Goal: Task Accomplishment & Management: Complete application form

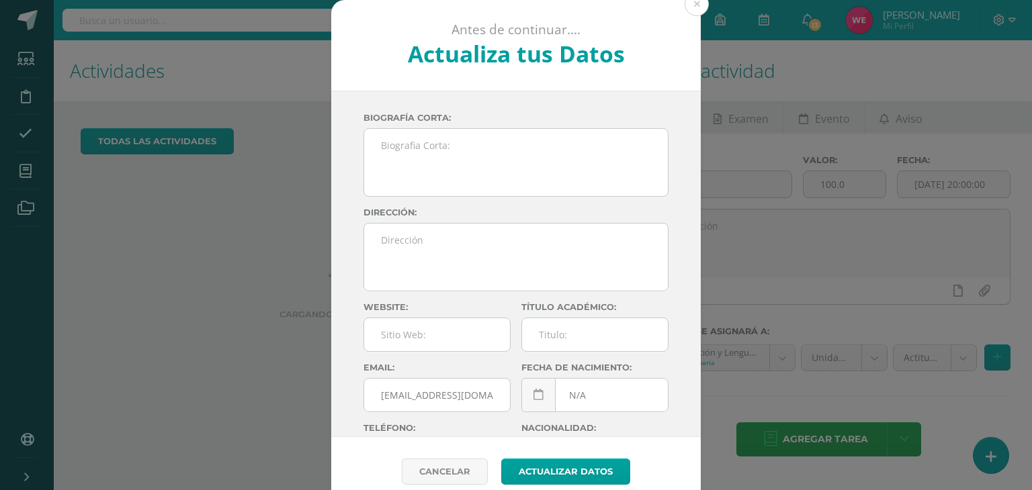
click at [992, 455] on div "Antes de continuar.... Actualiza tus Datos [PERSON_NAME] [PERSON_NAME] dxwMhMx4…" at bounding box center [515, 253] width 1021 height 506
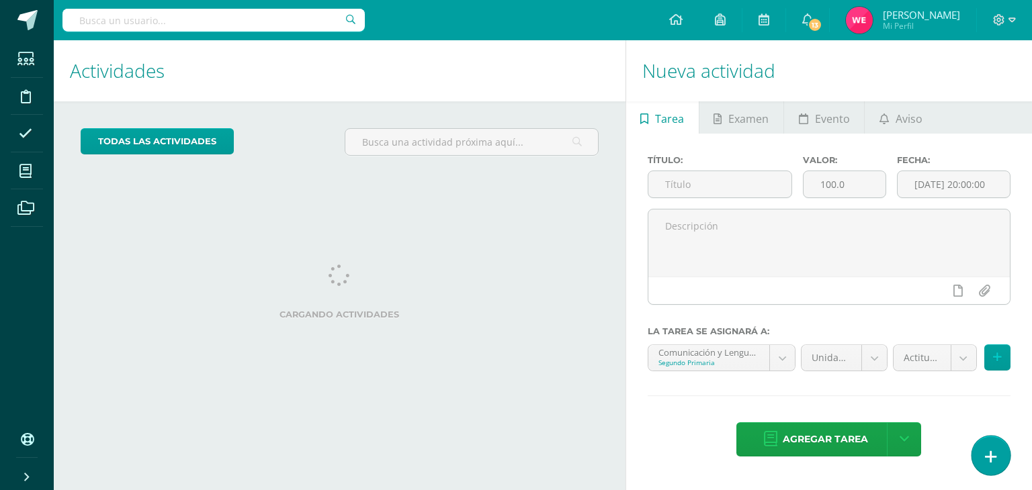
click at [992, 455] on icon at bounding box center [991, 456] width 12 height 15
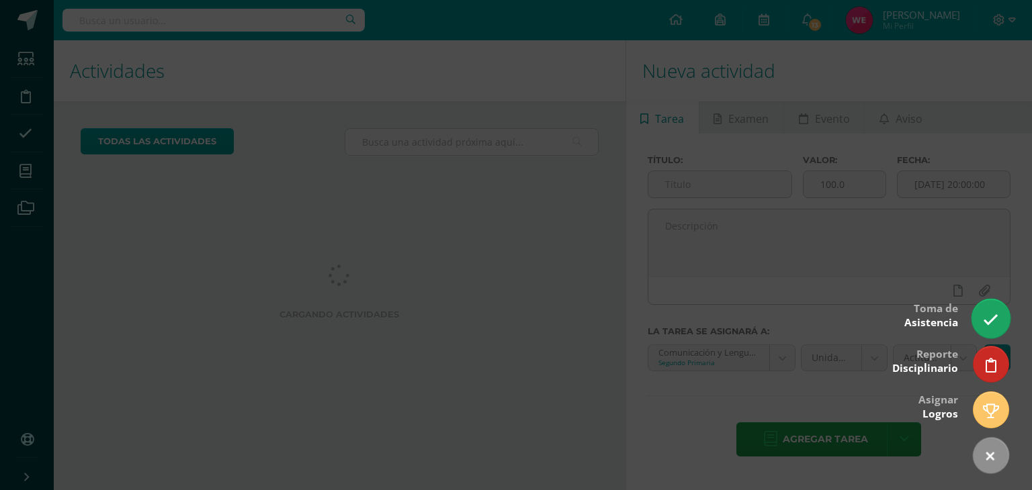
click at [980, 313] on link at bounding box center [990, 318] width 38 height 39
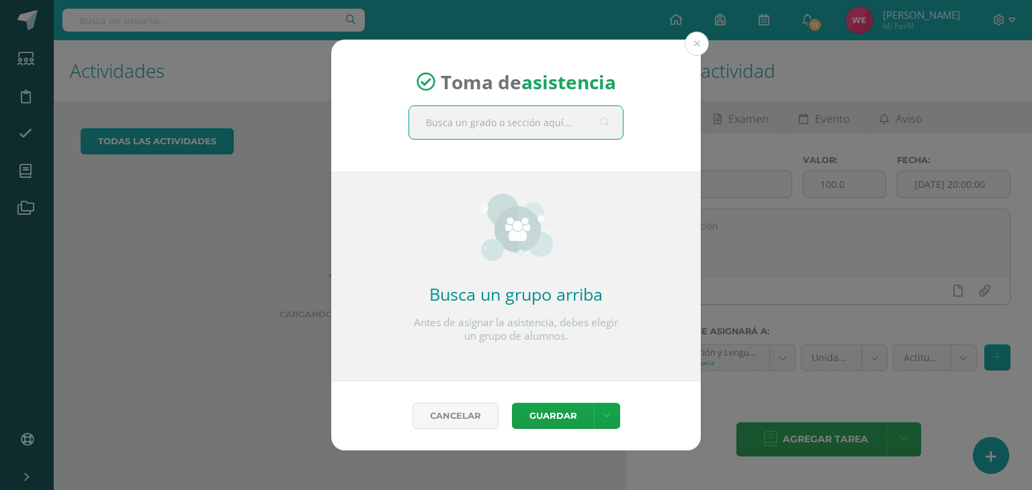
click at [518, 131] on input "text" at bounding box center [516, 122] width 214 height 33
type input "segundo"
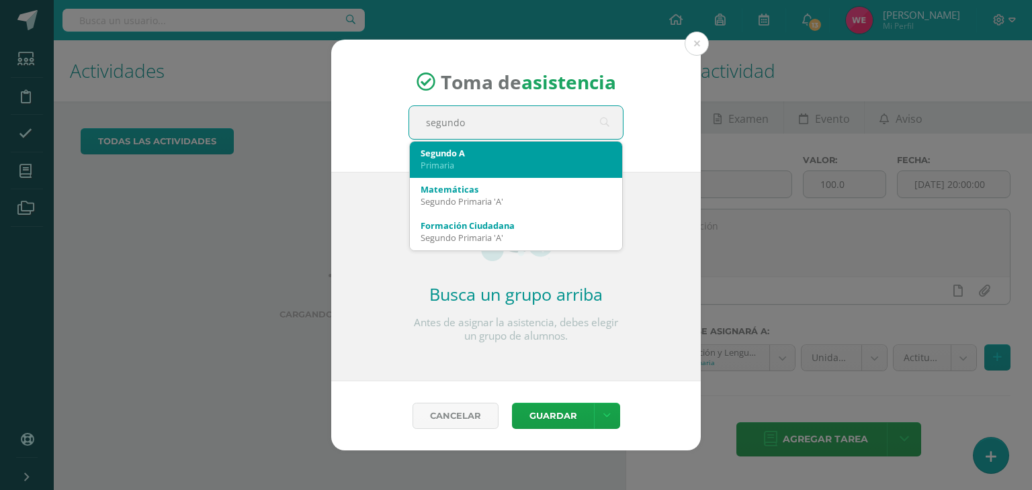
click at [498, 161] on div "Primaria" at bounding box center [515, 165] width 191 height 12
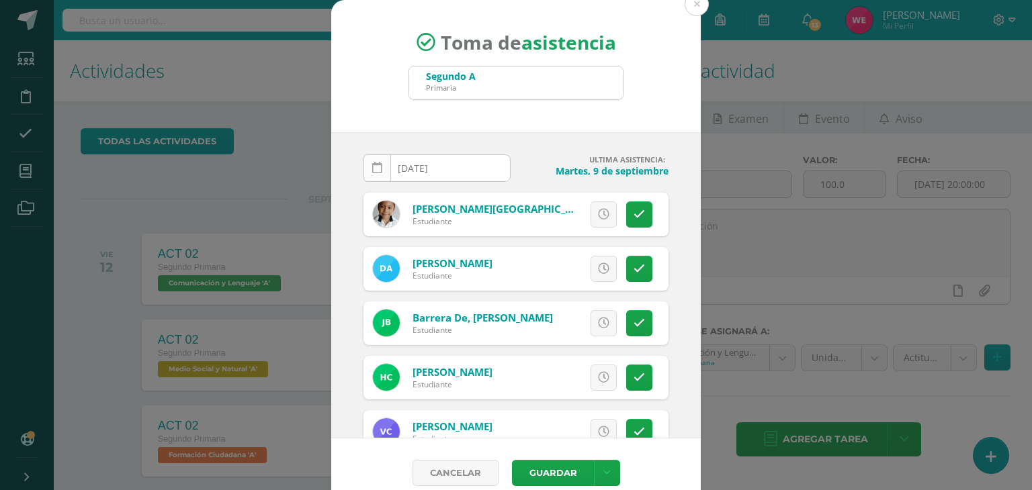
click at [372, 165] on icon at bounding box center [377, 168] width 10 height 11
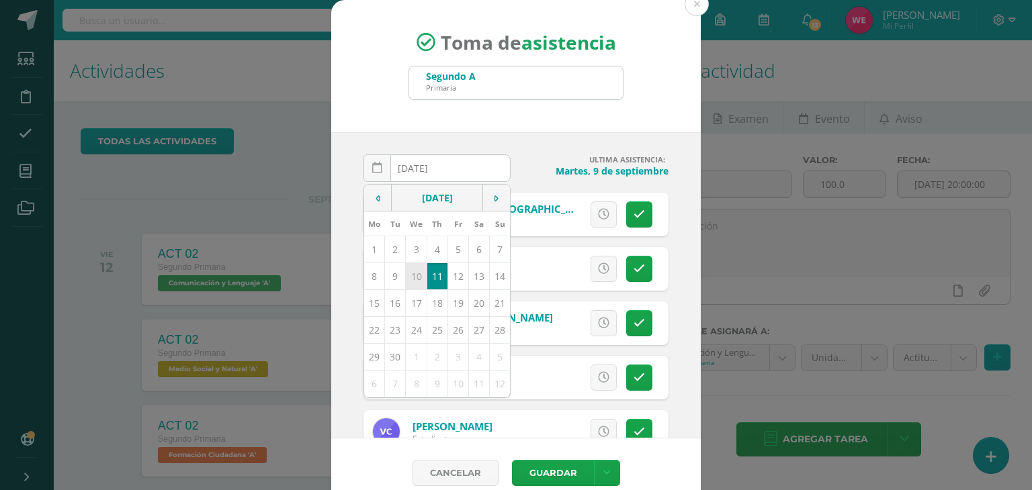
click at [407, 275] on td "10" at bounding box center [416, 276] width 21 height 27
type input "2025-09-10"
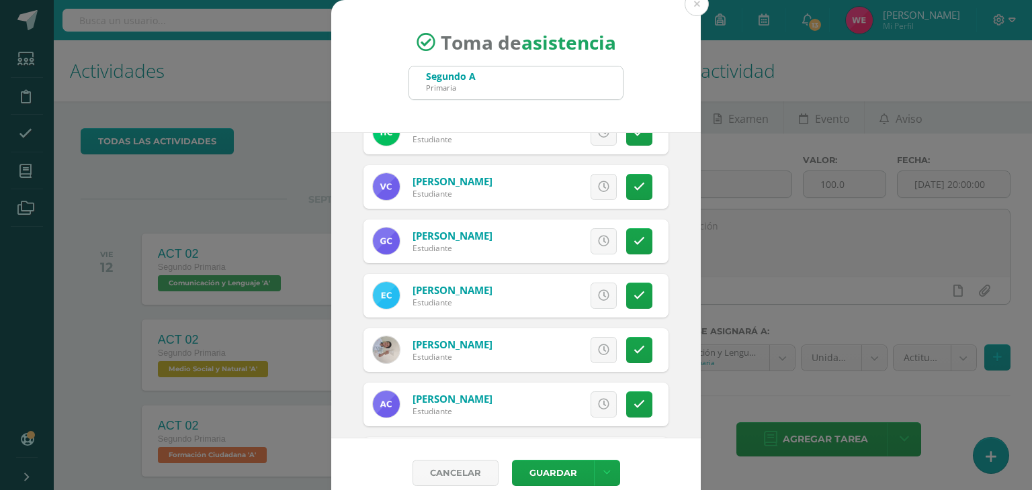
scroll to position [269, 0]
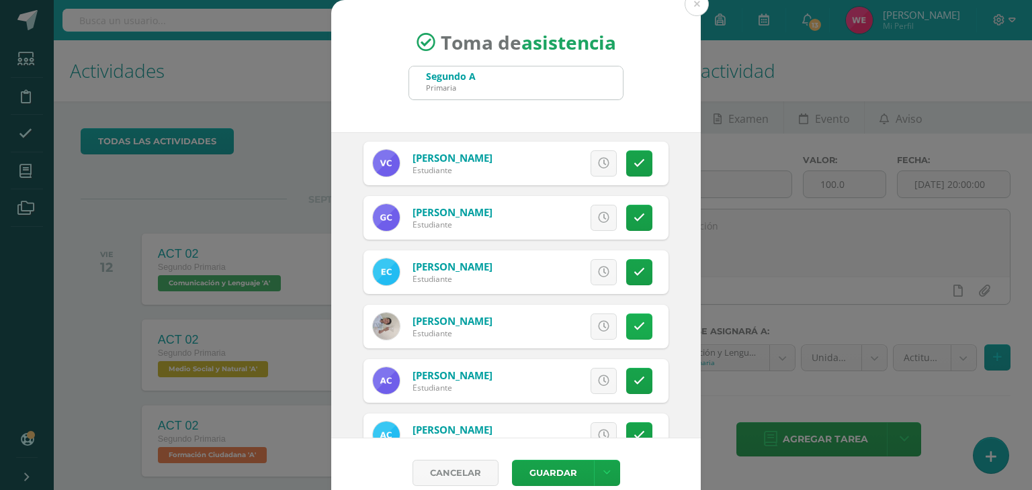
click at [626, 333] on link at bounding box center [639, 327] width 26 height 26
click at [569, 316] on span "Excusa" at bounding box center [580, 326] width 37 height 25
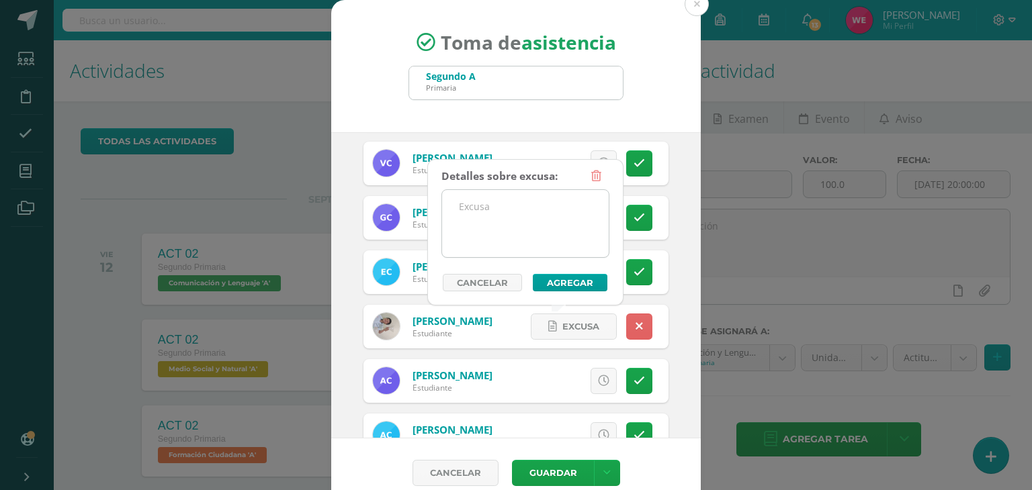
click at [531, 232] on textarea at bounding box center [525, 223] width 167 height 67
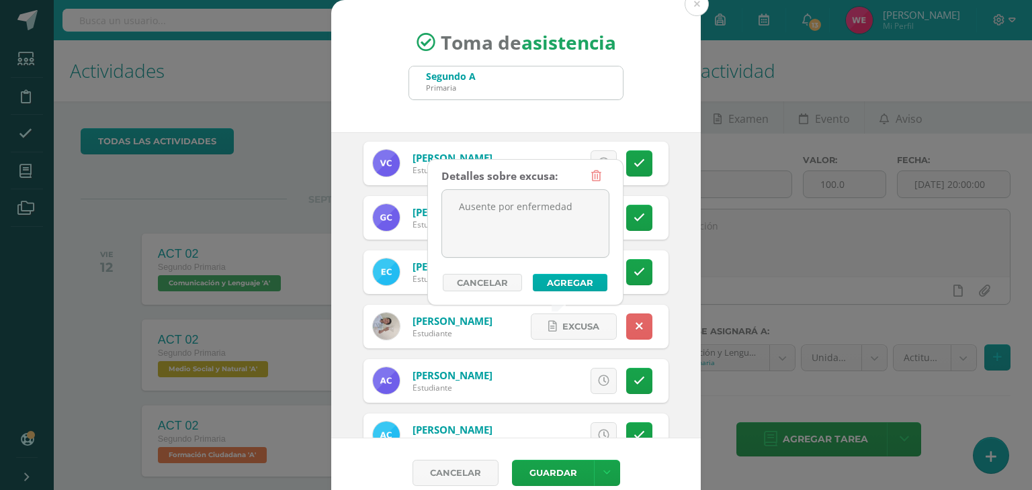
type textarea "Ausente por enfermedad"
click at [581, 279] on button "Agregar" at bounding box center [570, 282] width 75 height 17
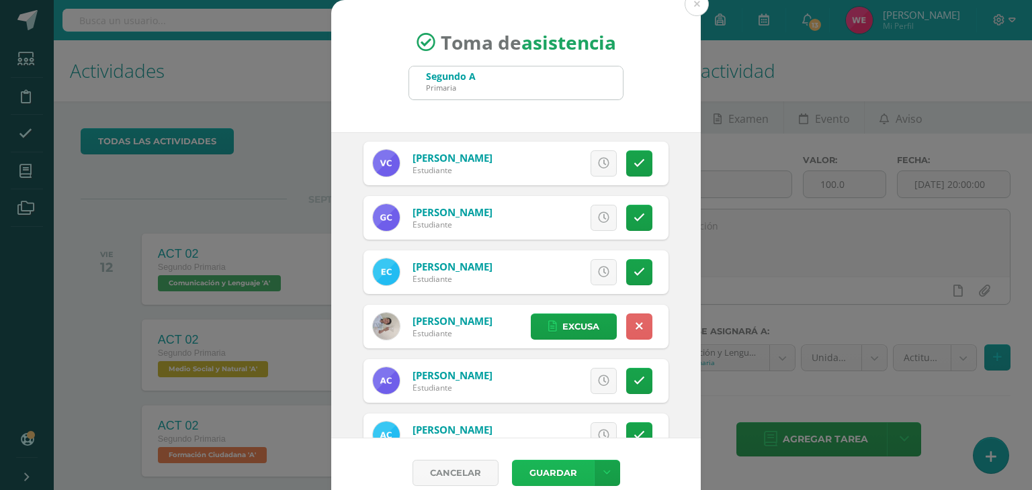
click at [539, 470] on button "Guardar" at bounding box center [553, 473] width 82 height 26
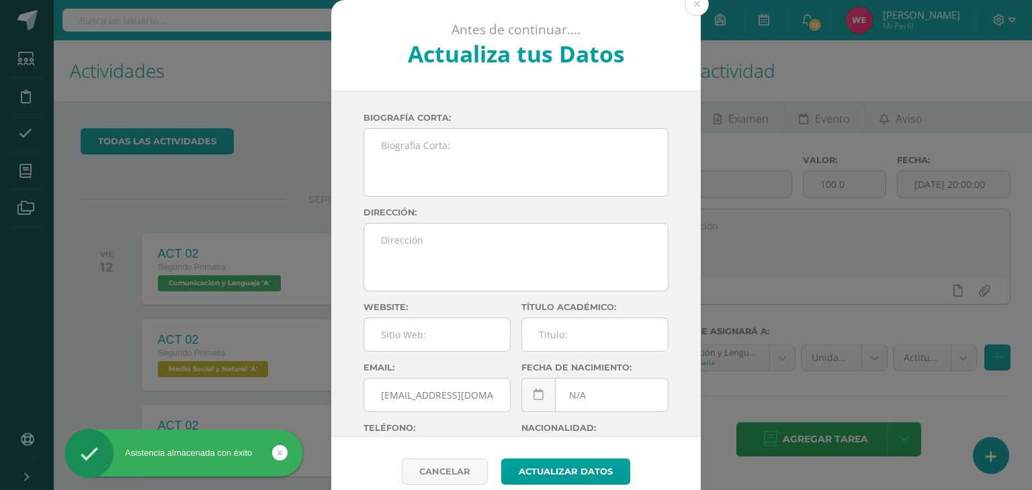
click at [995, 449] on div "Antes de continuar.... Actualiza tus Datos [PERSON_NAME] [PERSON_NAME] dxwMhMx4…" at bounding box center [515, 253] width 1021 height 506
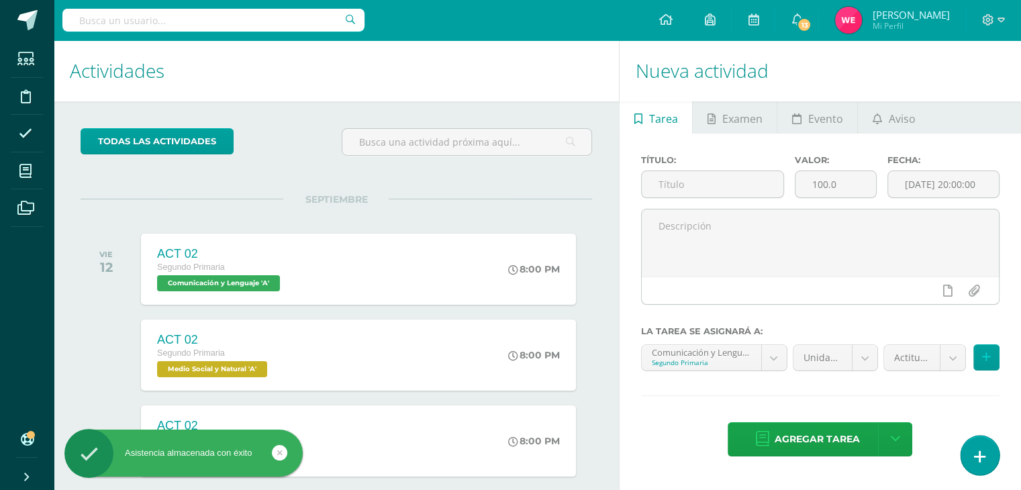
click at [995, 449] on link at bounding box center [980, 455] width 38 height 39
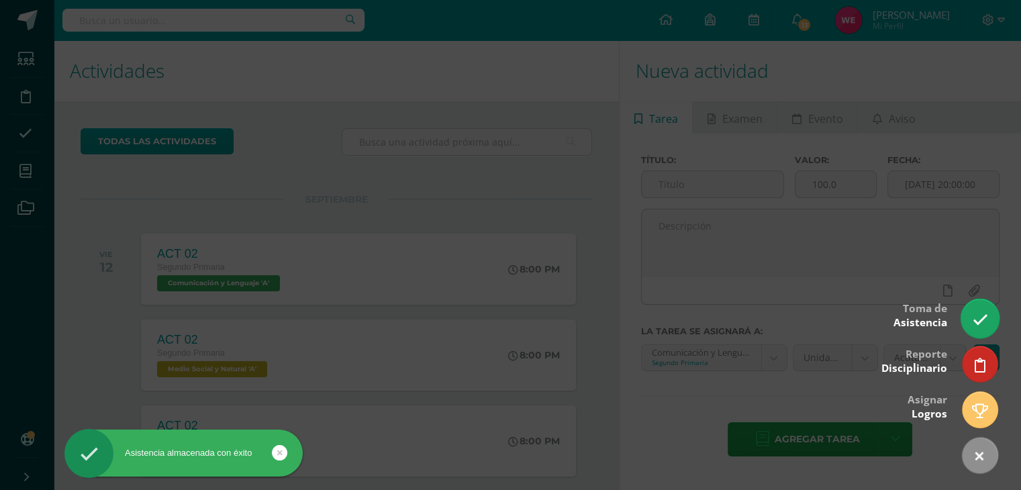
click at [989, 311] on link at bounding box center [980, 318] width 38 height 39
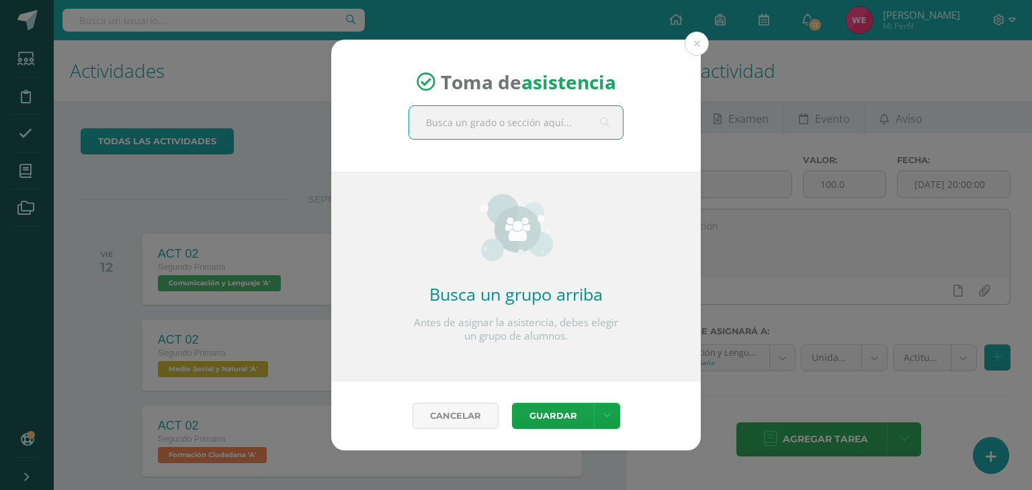
click at [531, 132] on input "text" at bounding box center [516, 122] width 214 height 33
type input "segundo"
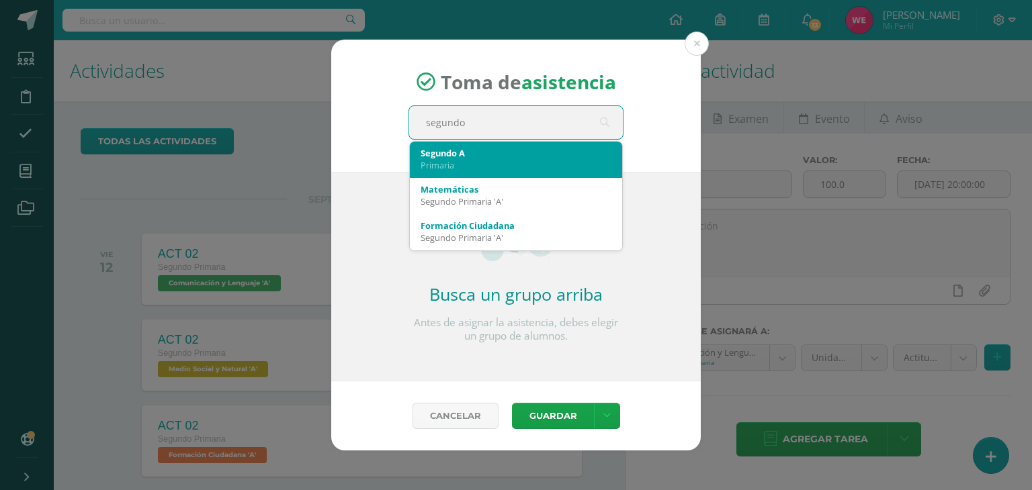
click at [499, 161] on div "Primaria" at bounding box center [515, 165] width 191 height 12
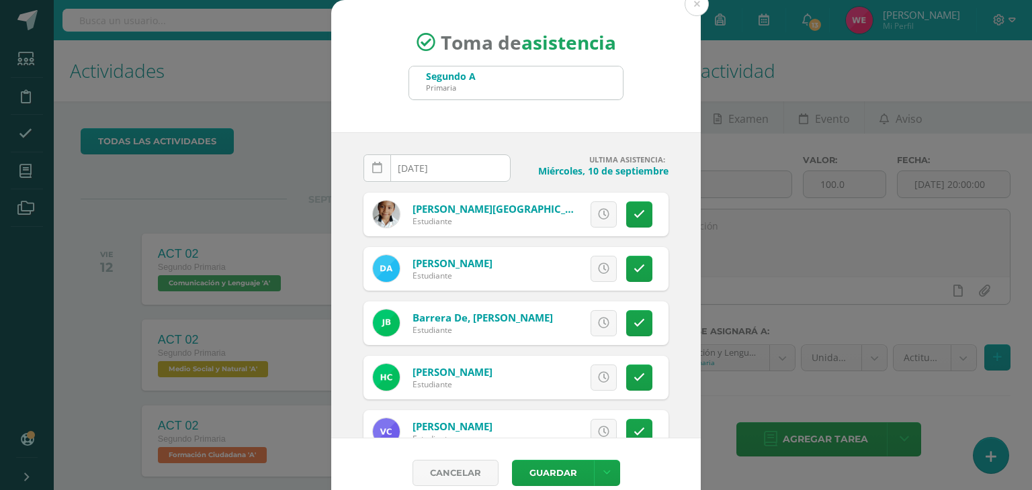
click at [372, 167] on icon at bounding box center [377, 168] width 10 height 11
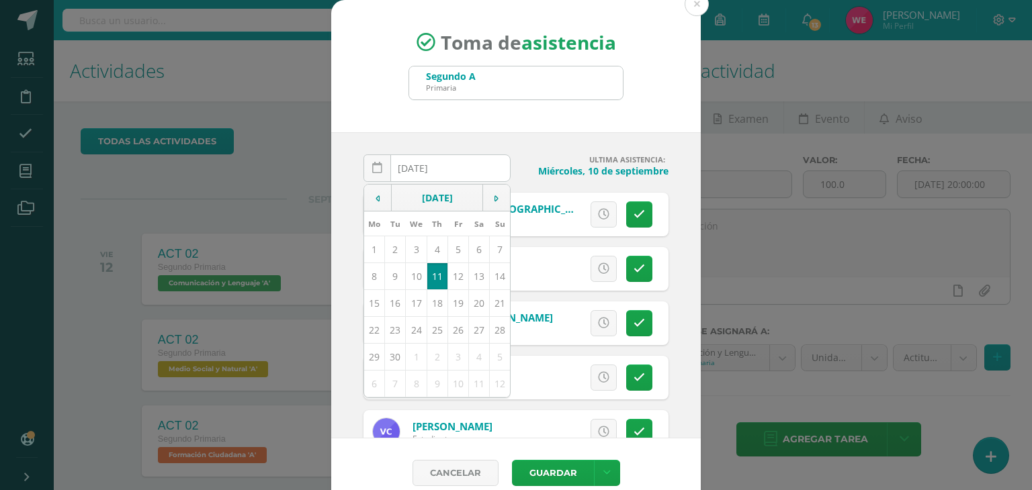
click at [431, 269] on td "11" at bounding box center [436, 276] width 21 height 27
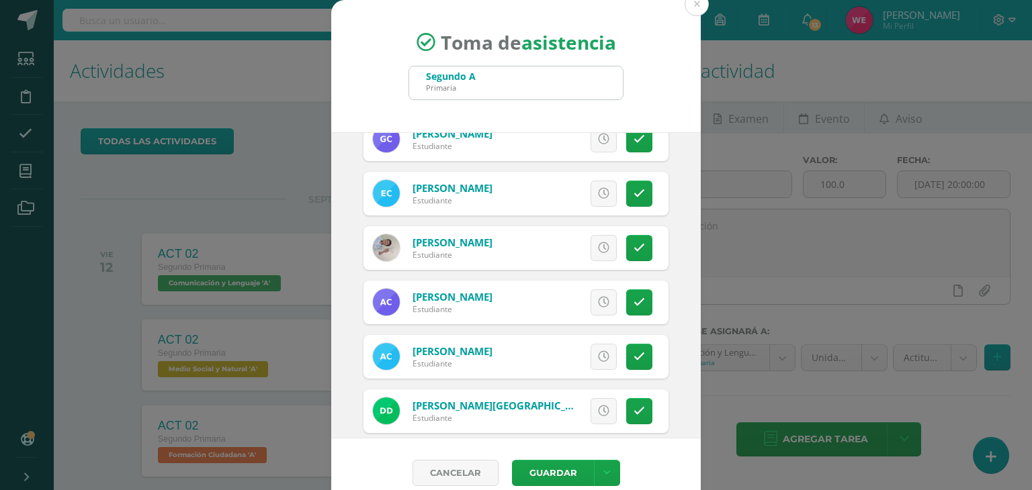
scroll to position [349, 0]
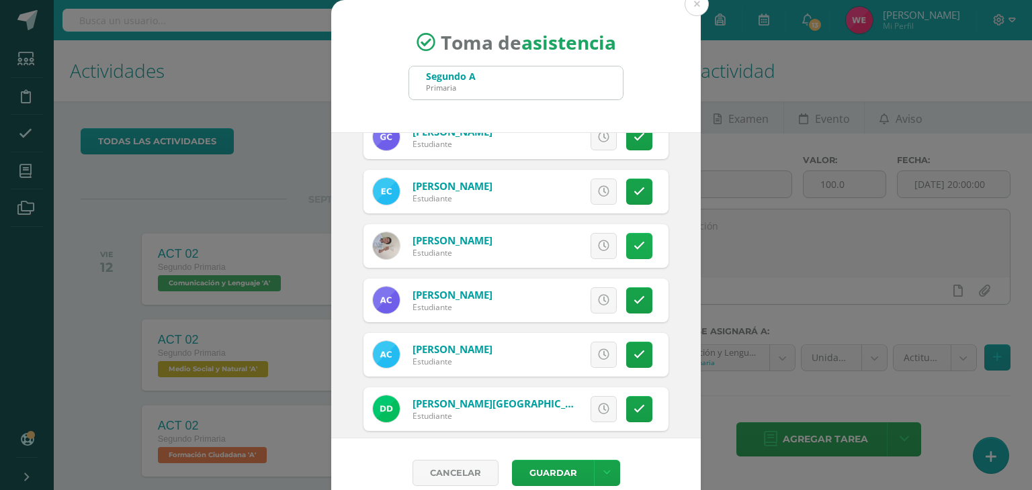
click at [629, 253] on link at bounding box center [639, 246] width 26 height 26
click at [571, 241] on span "Excusa" at bounding box center [580, 246] width 37 height 25
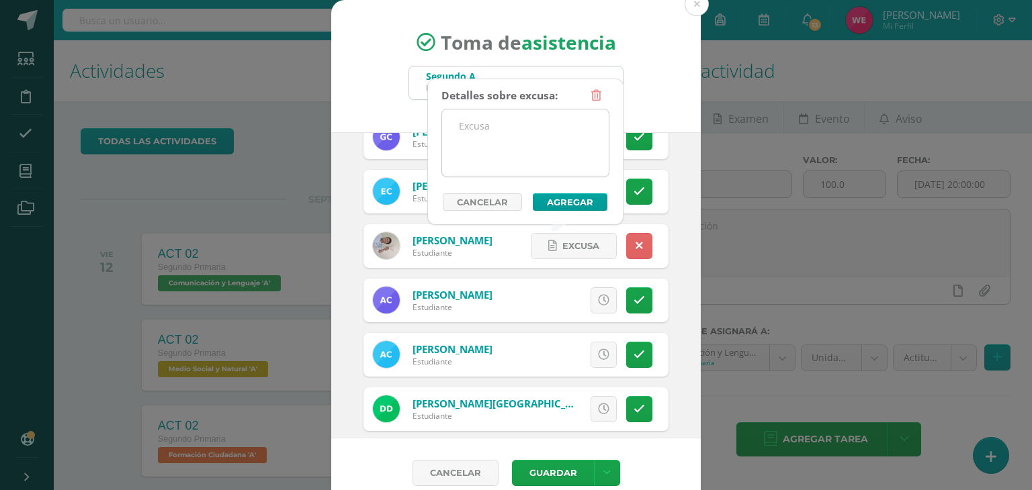
click at [505, 160] on textarea at bounding box center [525, 142] width 167 height 67
type textarea "A"
type textarea "D"
type textarea "a"
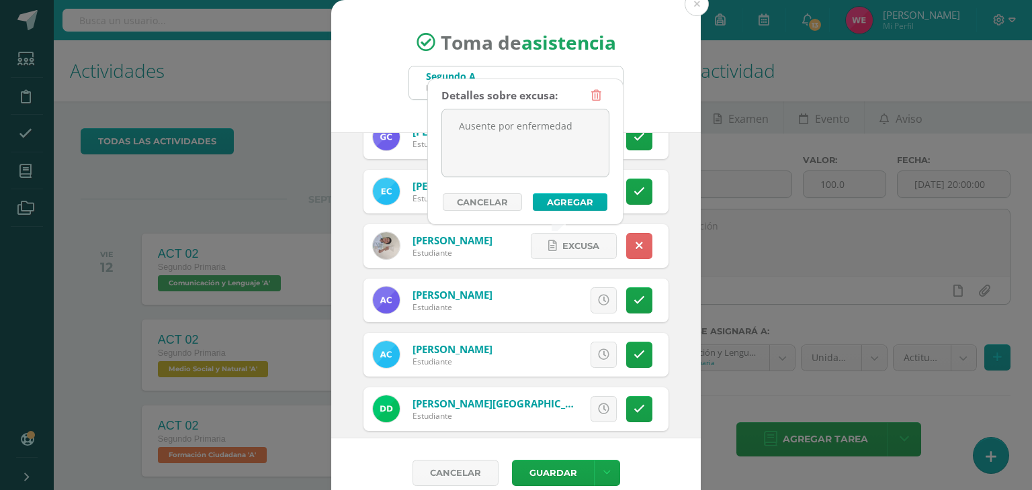
type textarea "Ausente por enfermedad"
click at [552, 197] on button "Agregar" at bounding box center [570, 201] width 75 height 17
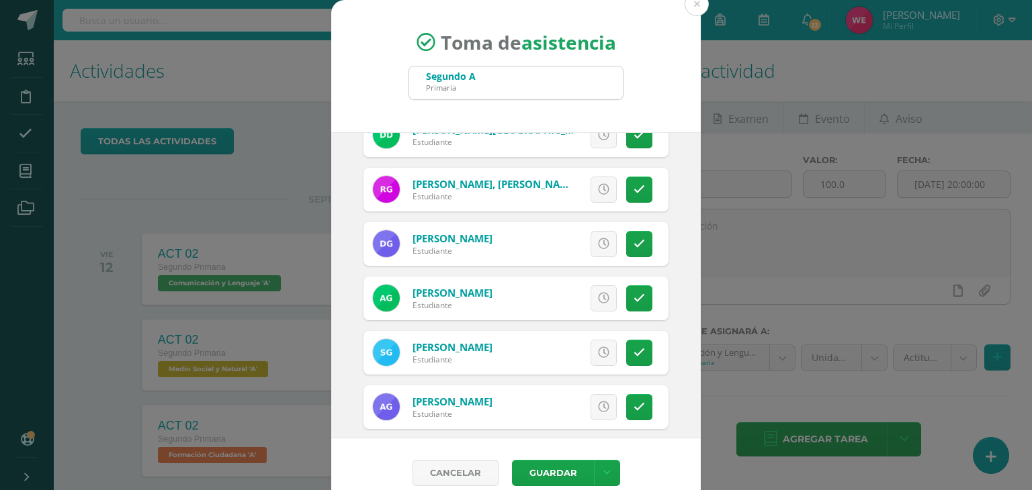
scroll to position [635, 0]
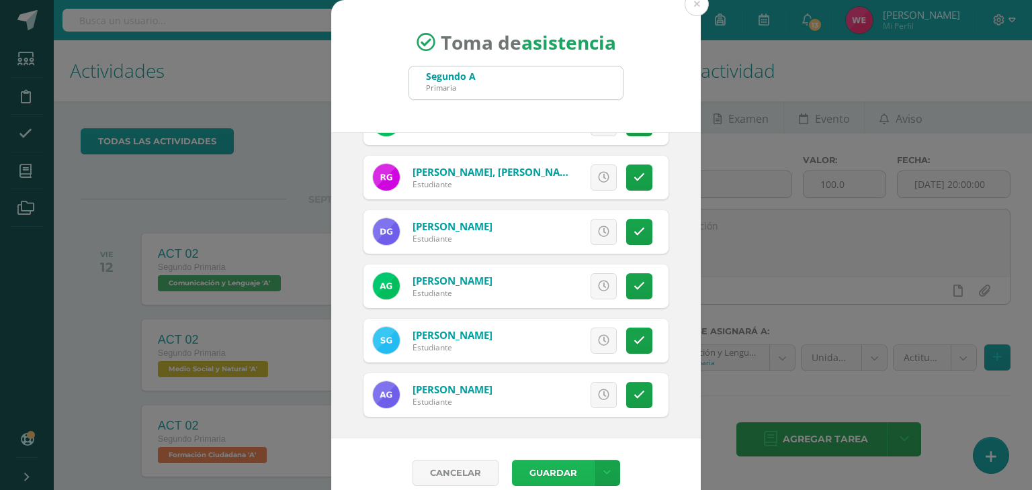
click at [539, 475] on button "Guardar" at bounding box center [553, 473] width 82 height 26
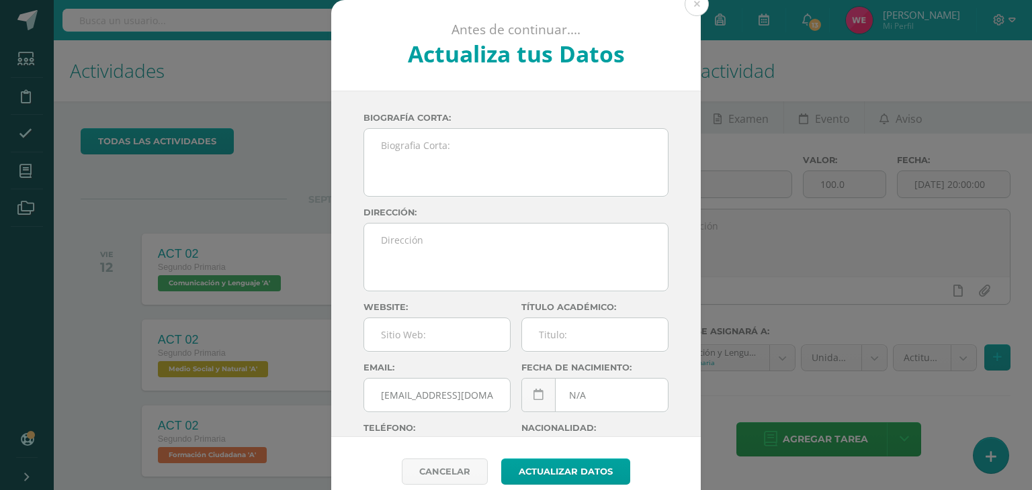
click at [740, 382] on div "Antes de continuar.... Actualiza tus Datos [PERSON_NAME] [PERSON_NAME] dxwMhMx4…" at bounding box center [515, 253] width 1021 height 506
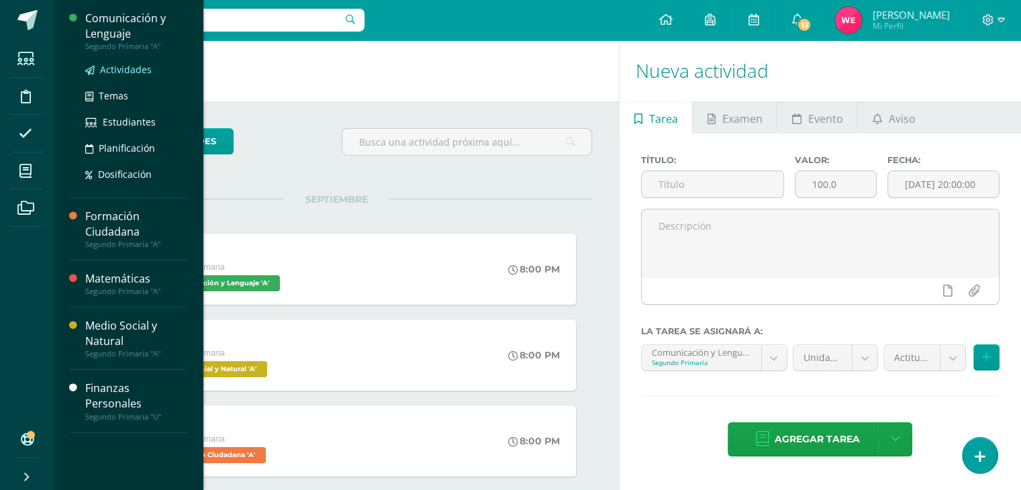
click at [132, 74] on span "Actividades" at bounding box center [126, 69] width 52 height 13
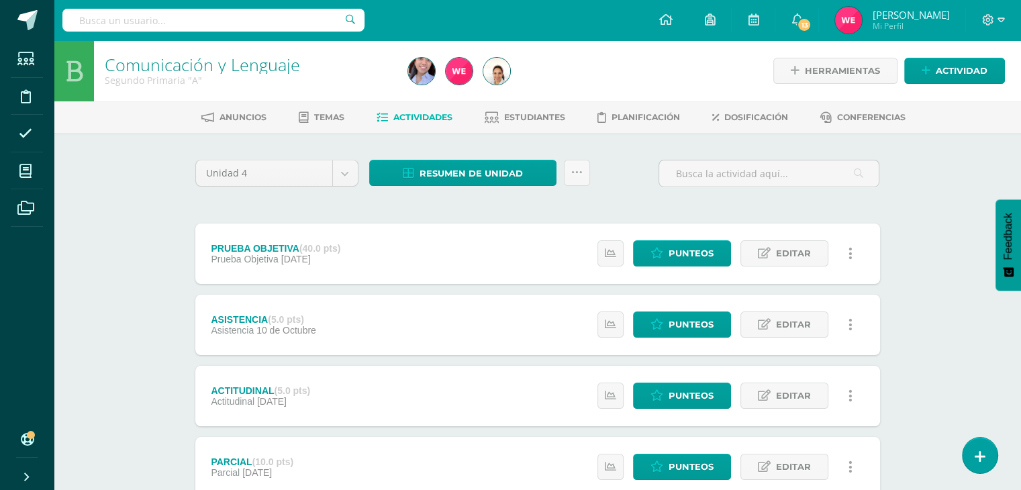
click at [929, 381] on div "Comunicación y Lenguaje Segundo Primaria "A" Herramientas Detalle de asistencia…" at bounding box center [538, 491] width 968 height 903
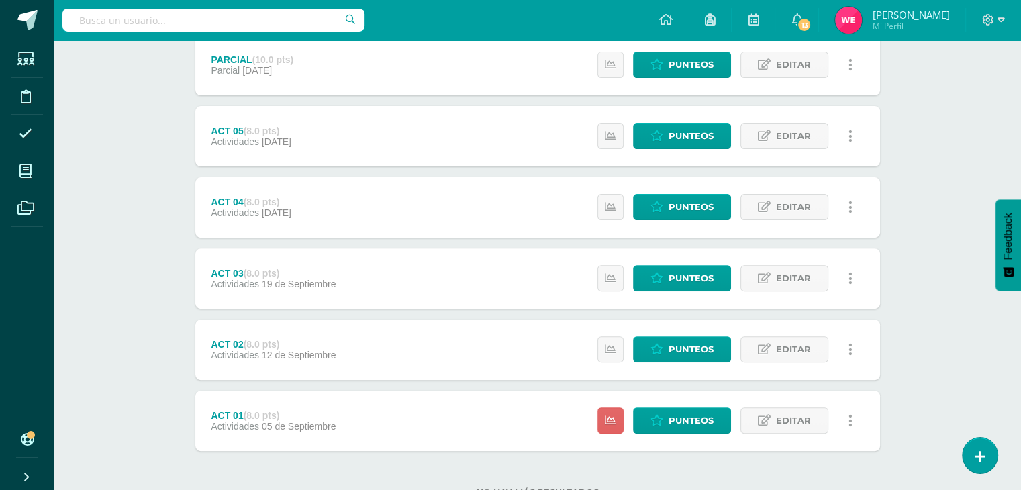
scroll to position [453, 0]
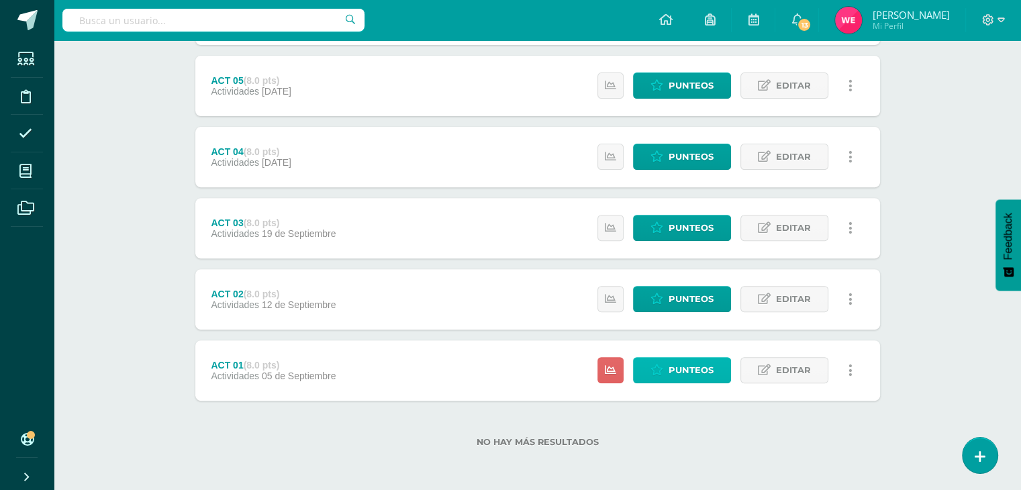
click at [693, 370] on span "Punteos" at bounding box center [691, 370] width 45 height 25
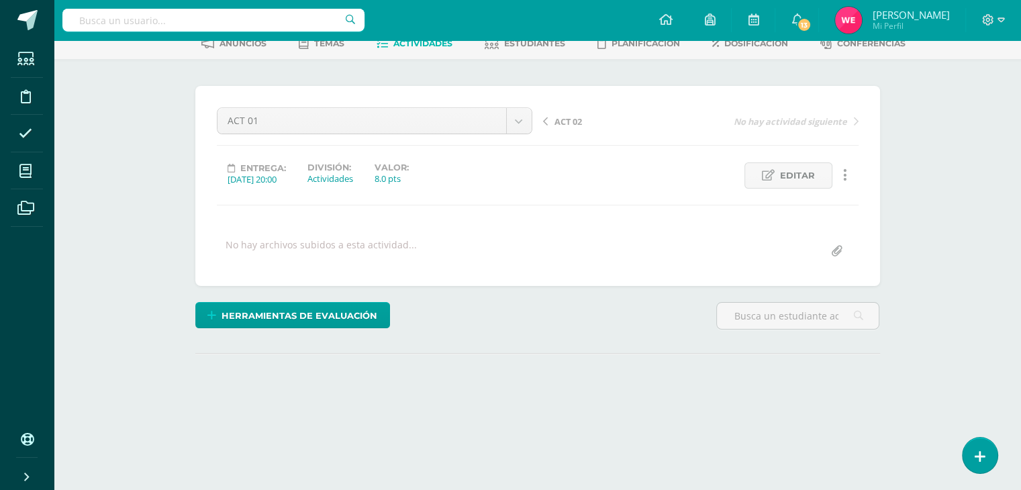
scroll to position [118, 0]
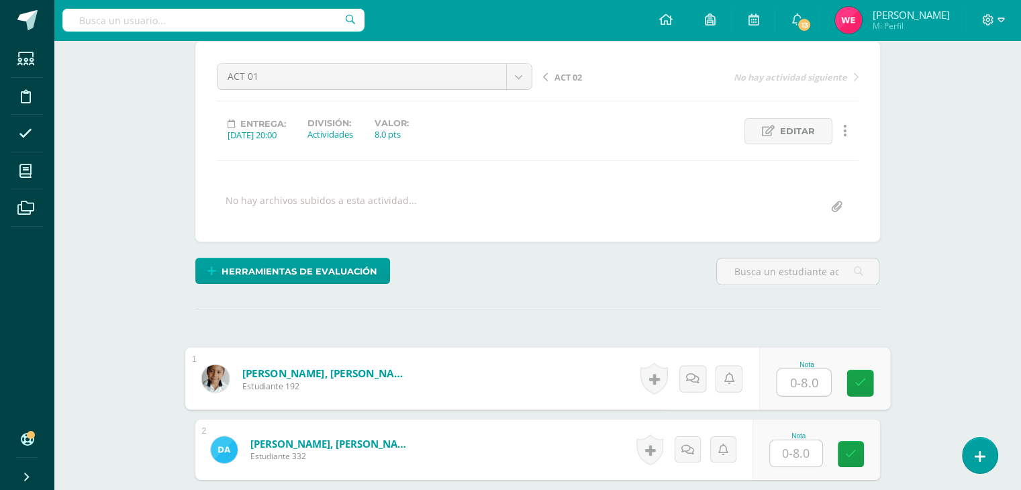
click at [790, 377] on input "text" at bounding box center [804, 382] width 54 height 27
type input "6"
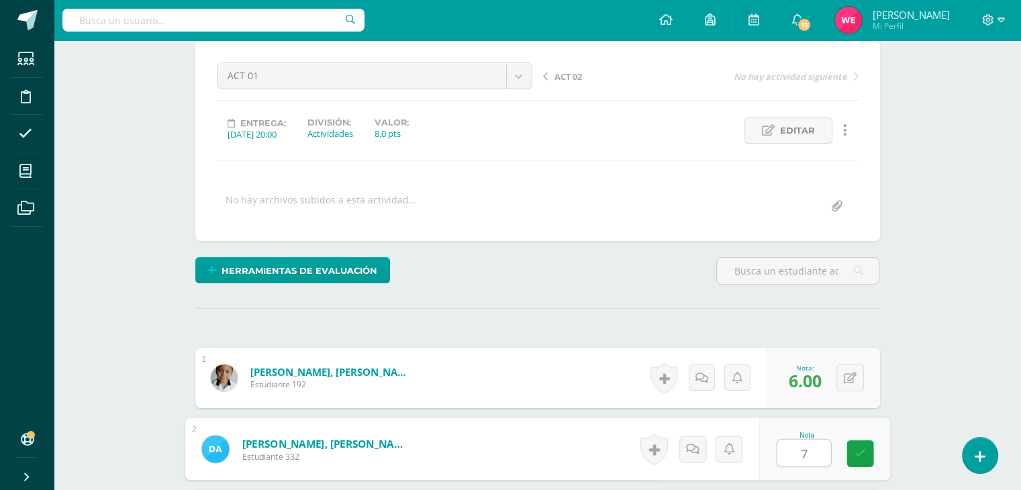
type input "7"
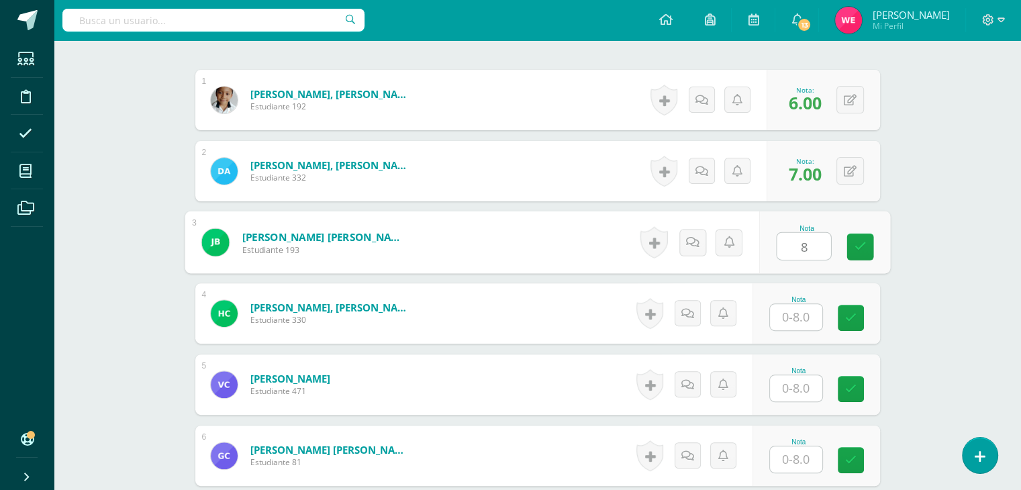
type input "8"
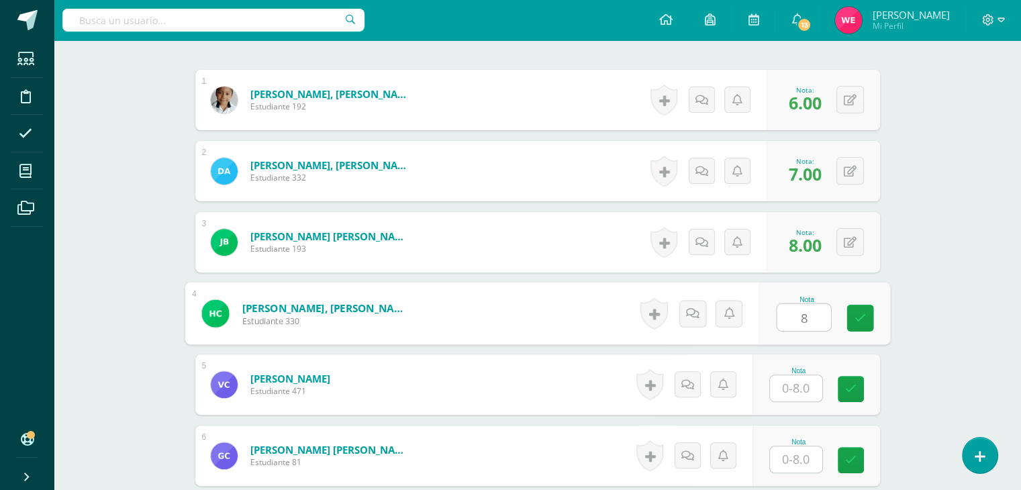
type input "8"
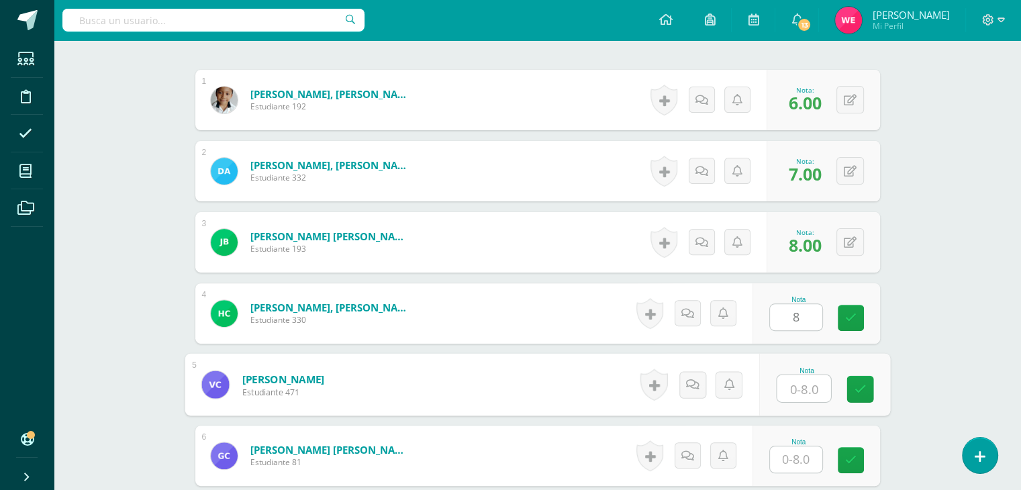
click at [790, 377] on input "text" at bounding box center [804, 388] width 54 height 27
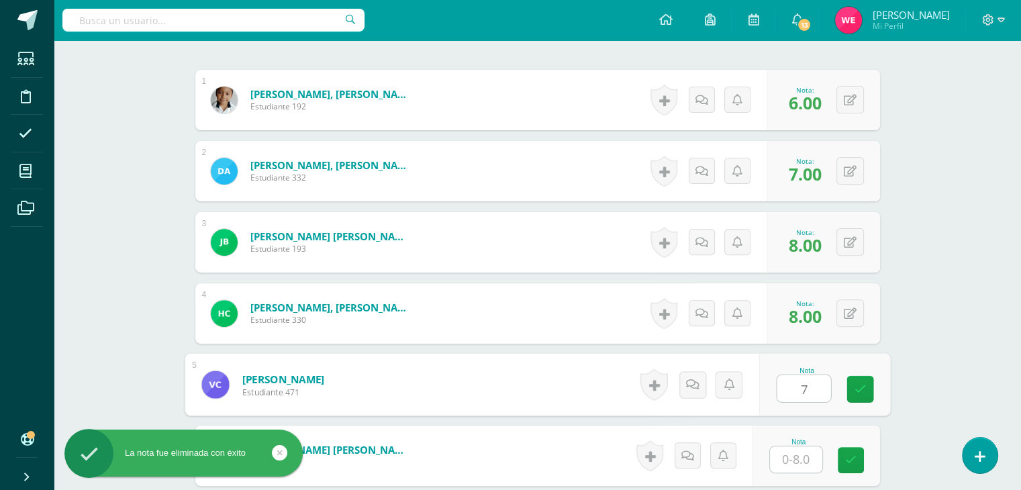
click at [790, 377] on input "7" at bounding box center [804, 388] width 54 height 27
type input "7"
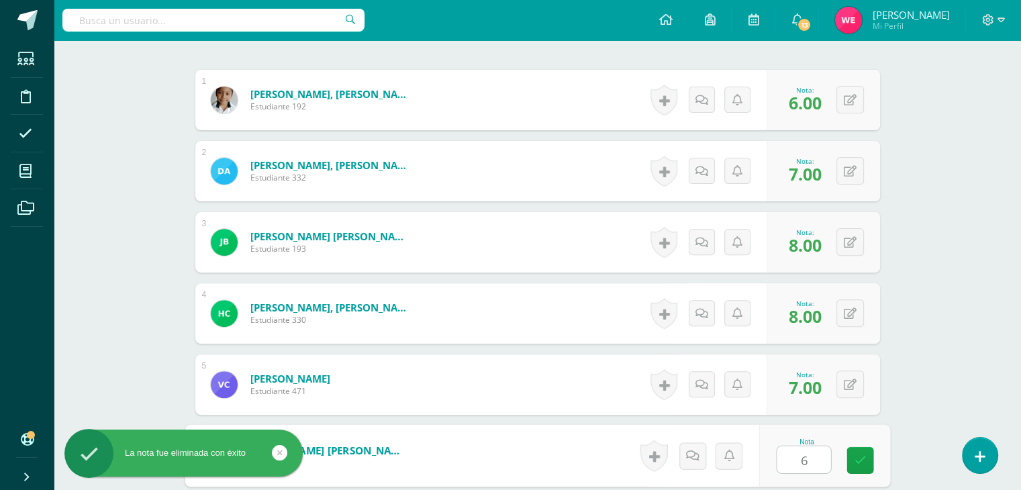
type input "6"
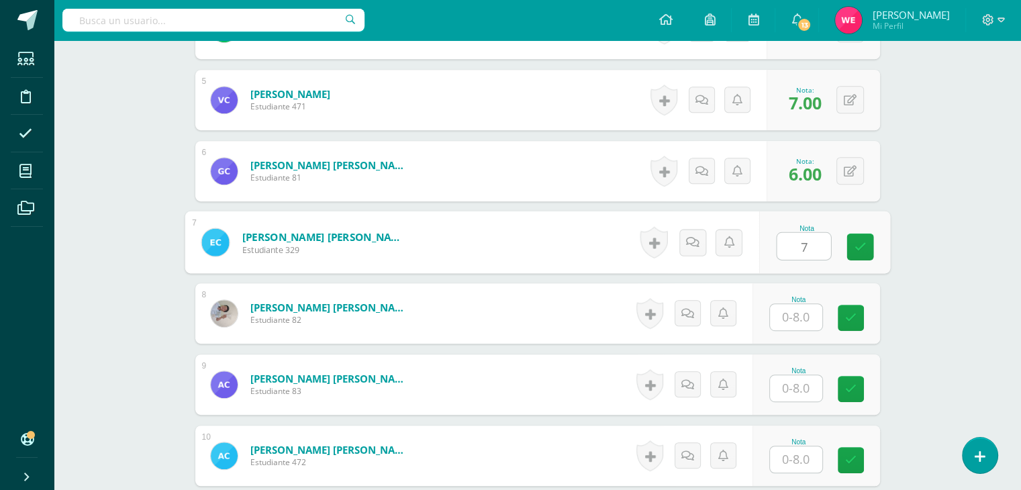
type input "7"
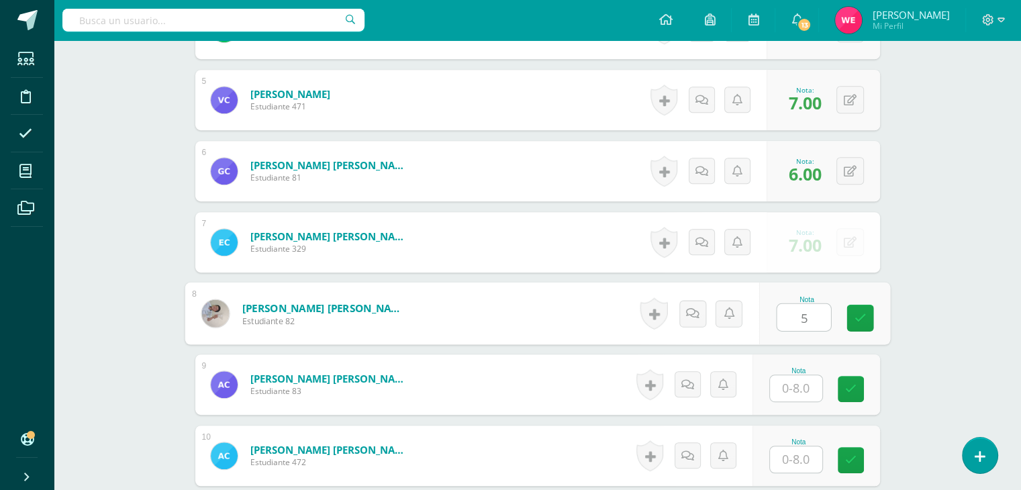
type input "5"
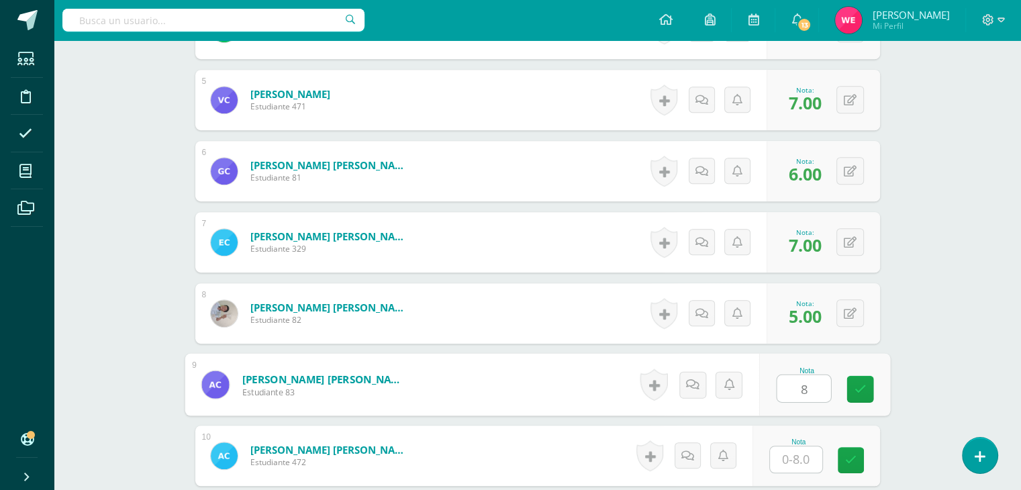
type input "8"
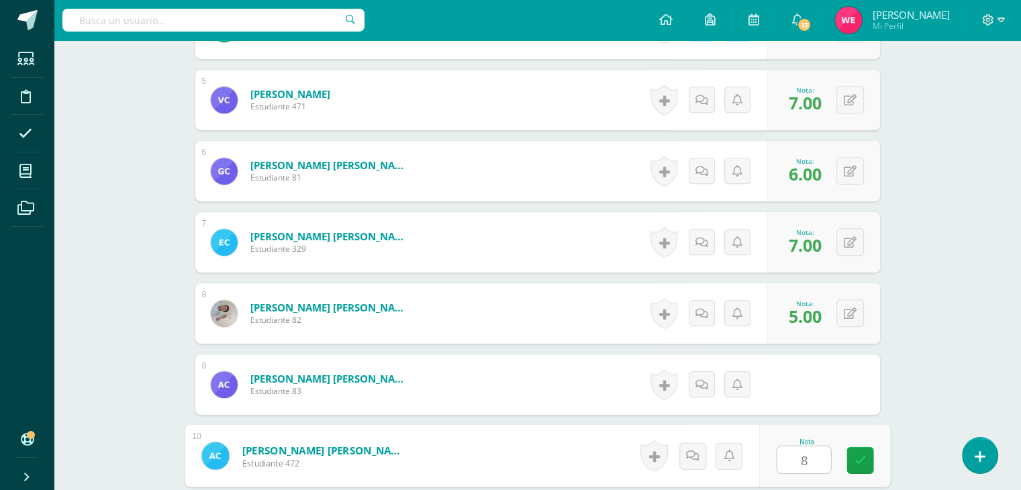
type input "8"
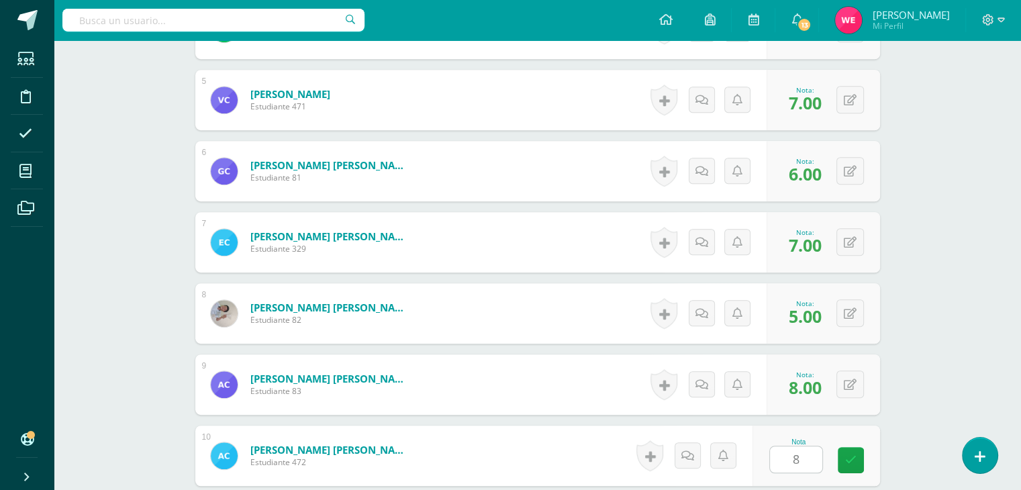
scroll to position [966, 0]
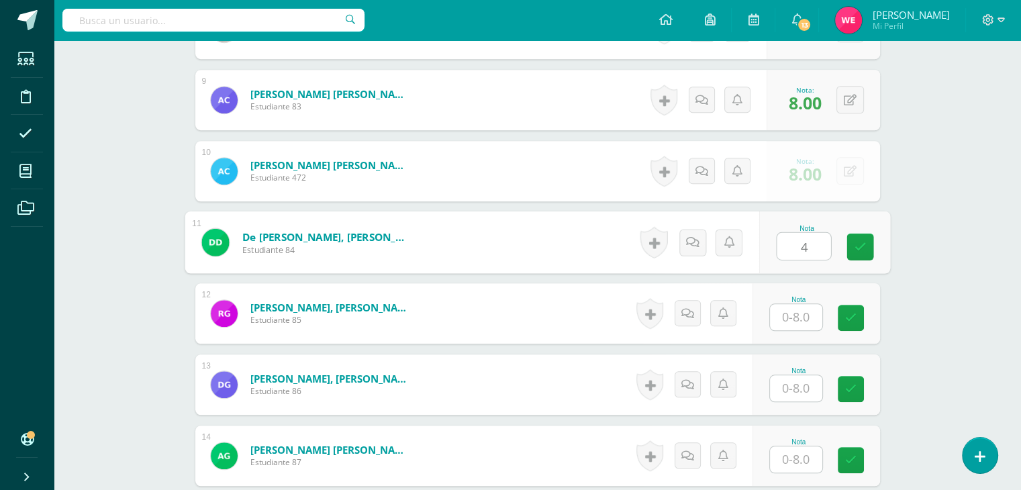
type input "4"
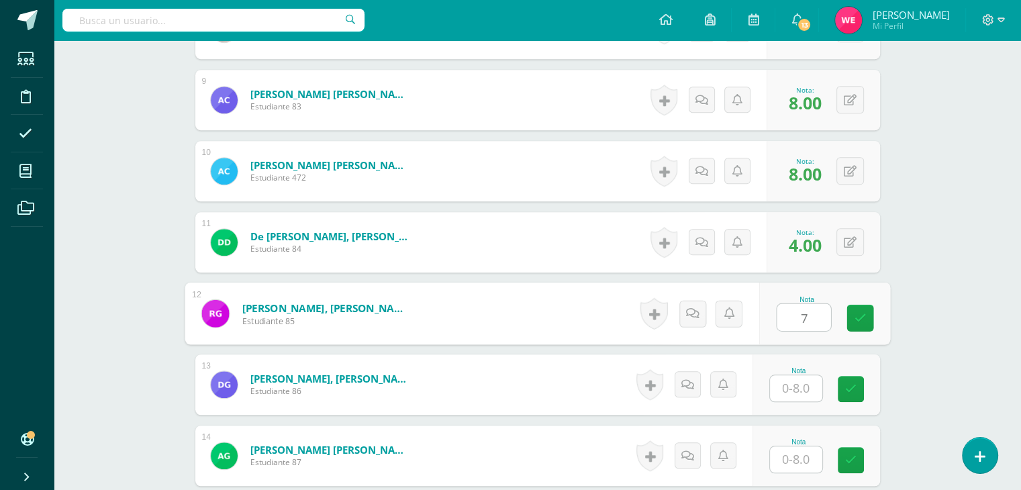
type input "7"
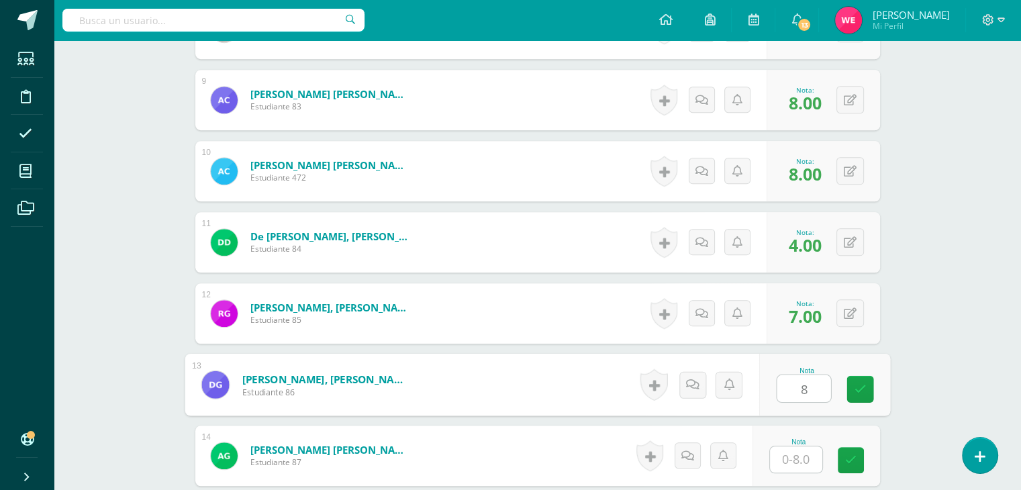
type input "8"
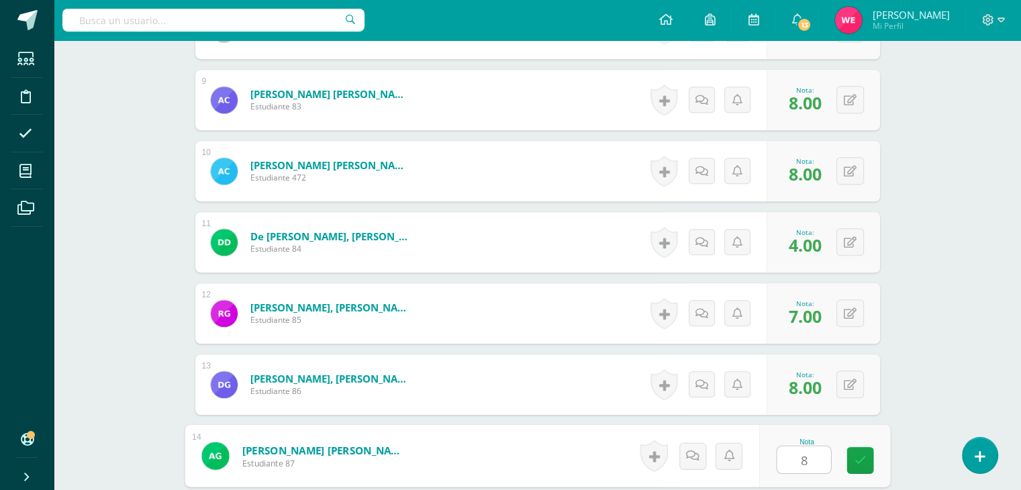
type input "8"
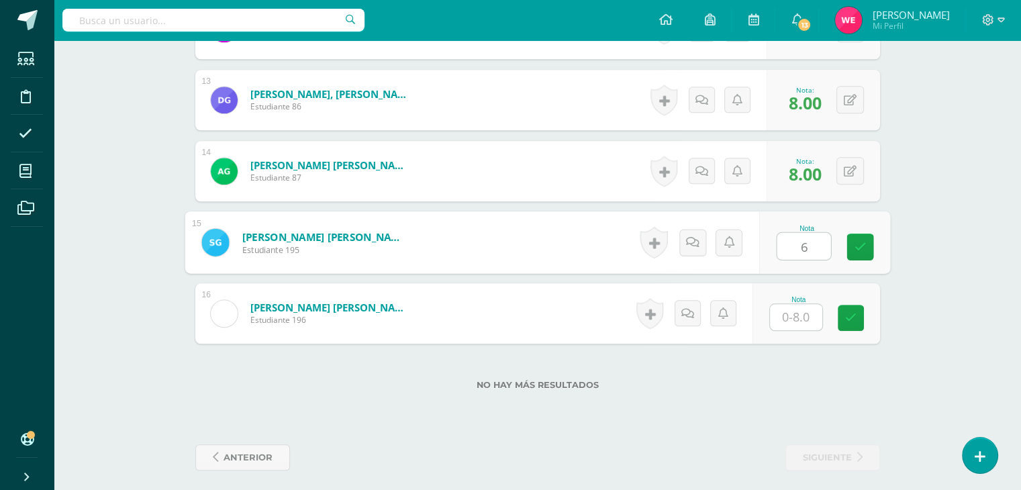
type input "6"
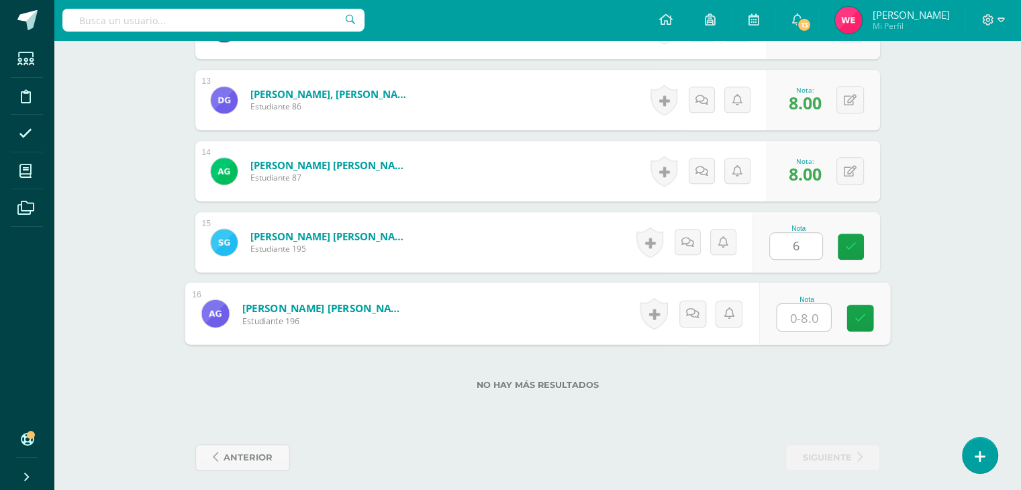
type input "8"
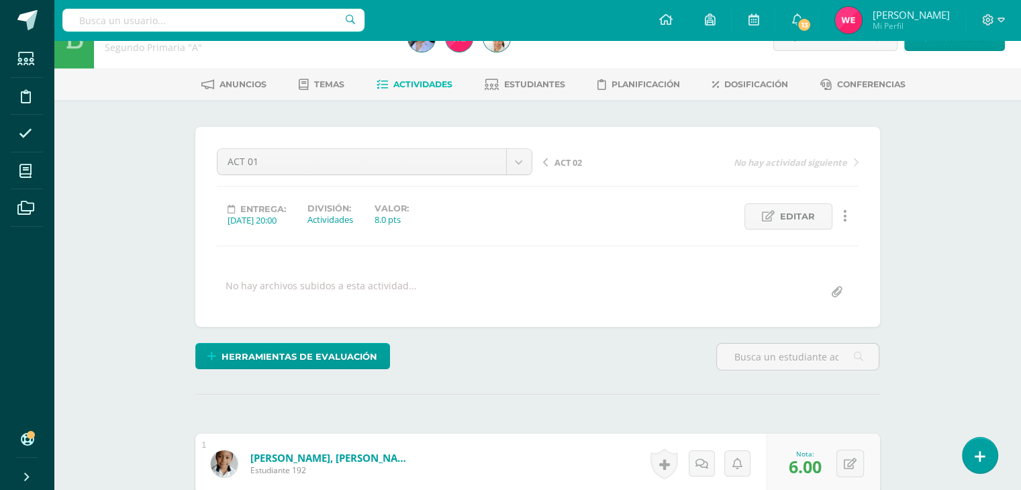
scroll to position [0, 0]
